Goal: Task Accomplishment & Management: Complete application form

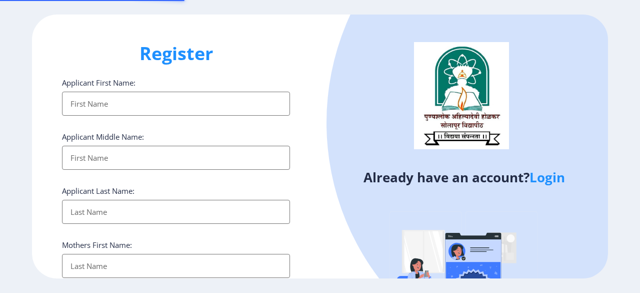
select select
click at [548, 173] on link "Login" at bounding box center [548, 177] width 36 height 18
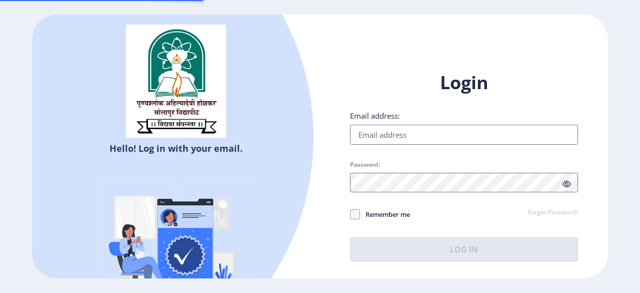
type input "[EMAIL_ADDRESS][DOMAIN_NAME]"
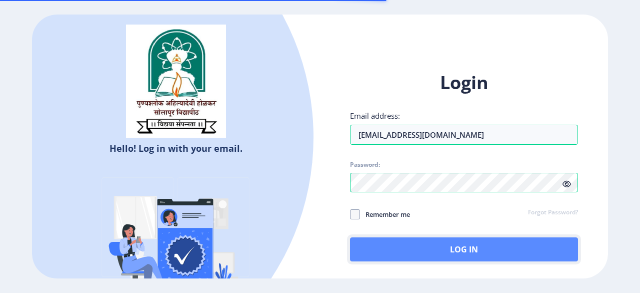
click at [421, 246] on button "Log In" at bounding box center [464, 249] width 228 height 24
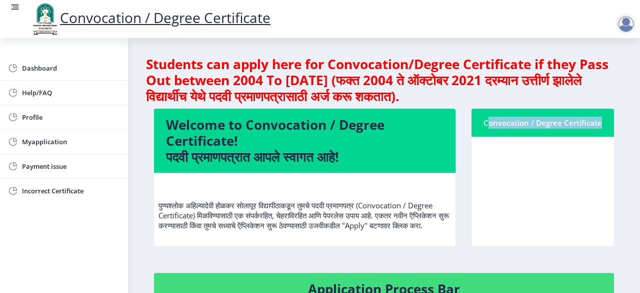
drag, startPoint x: 481, startPoint y: 122, endPoint x: 594, endPoint y: 121, distance: 112.5
click at [594, 121] on nb-card-header "Convocation / Degree Certificate" at bounding box center [543, 123] width 143 height 28
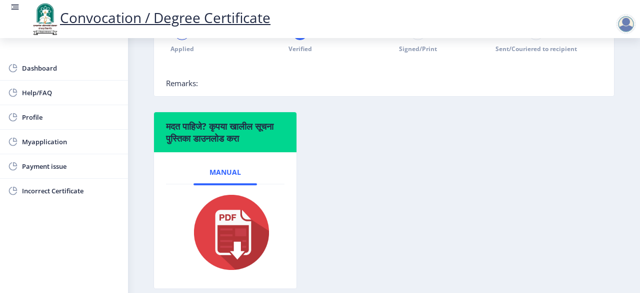
scroll to position [300, 0]
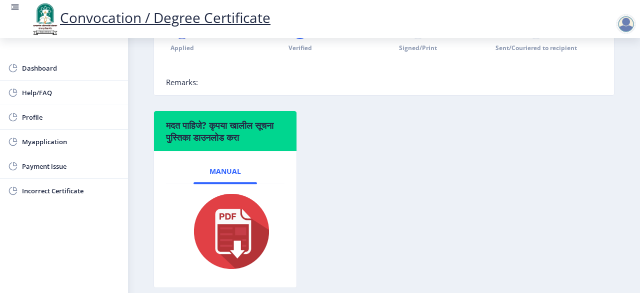
click at [180, 36] on span "1" at bounding box center [182, 31] width 5 height 10
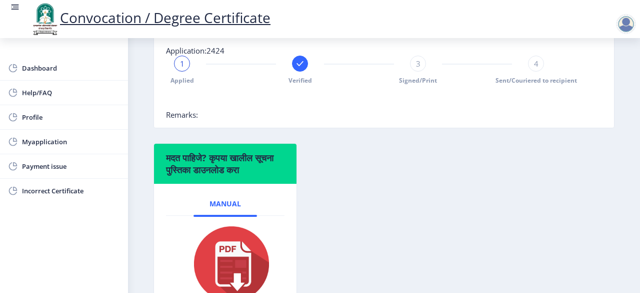
scroll to position [200, 0]
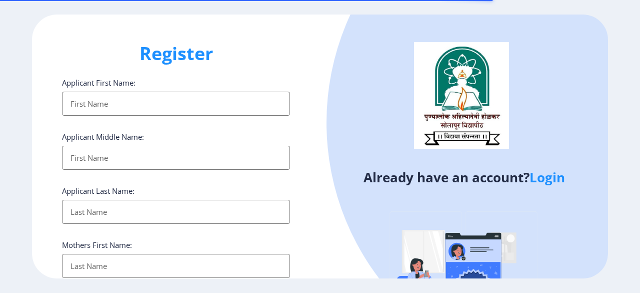
select select
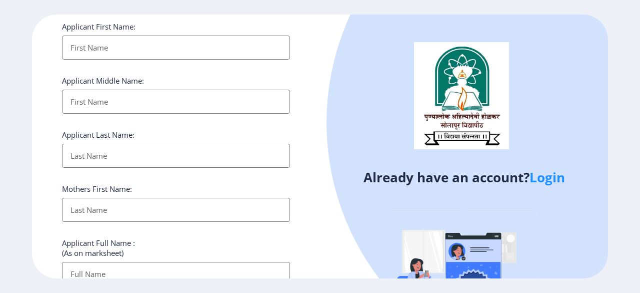
scroll to position [50, 0]
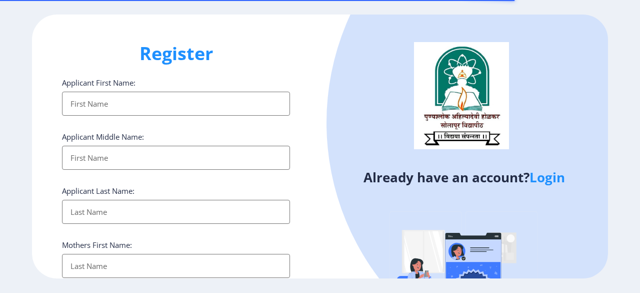
select select
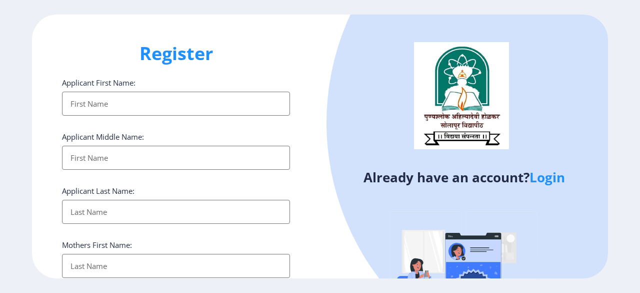
click at [552, 181] on link "Login" at bounding box center [548, 177] width 36 height 18
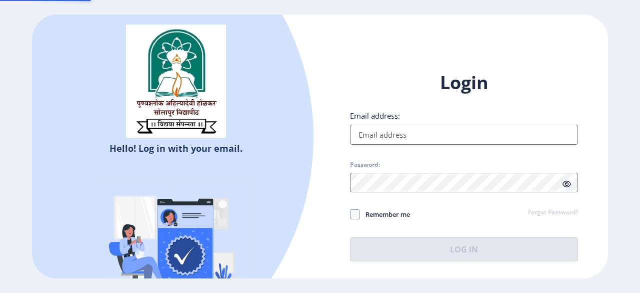
type input "[EMAIL_ADDRESS][DOMAIN_NAME]"
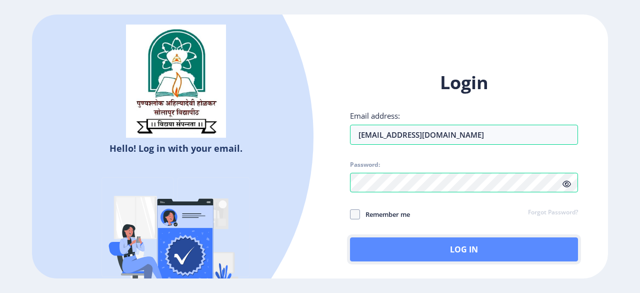
click at [446, 249] on button "Log In" at bounding box center [464, 249] width 228 height 24
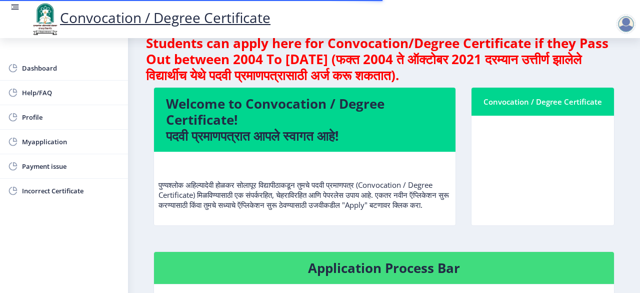
scroll to position [50, 0]
